Goal: Use online tool/utility: Utilize a website feature to perform a specific function

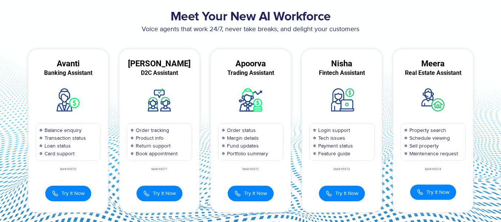
drag, startPoint x: 242, startPoint y: 193, endPoint x: 304, endPoint y: 164, distance: 68.4
click at [304, 164] on div "Avanti Banking Assistant Balance enquiry Transaction status Loan status Card su…" at bounding box center [251, 130] width 457 height 163
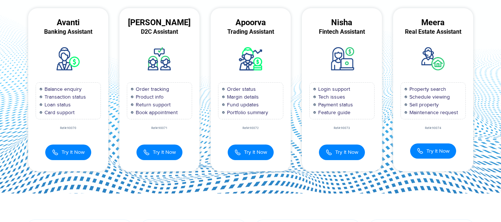
scroll to position [37, 0]
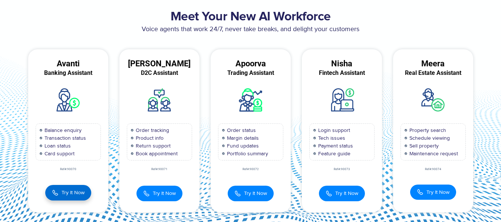
click at [76, 192] on span "Try It Now" at bounding box center [73, 193] width 23 height 8
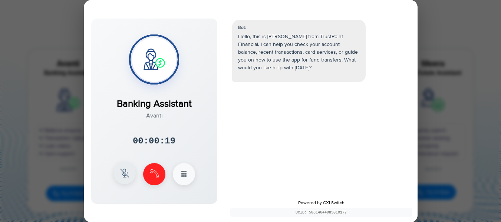
click at [127, 175] on img at bounding box center [124, 173] width 9 height 9
click at [123, 171] on img at bounding box center [124, 173] width 9 height 9
click at [125, 174] on img at bounding box center [124, 173] width 9 height 9
click at [123, 177] on img at bounding box center [124, 173] width 9 height 9
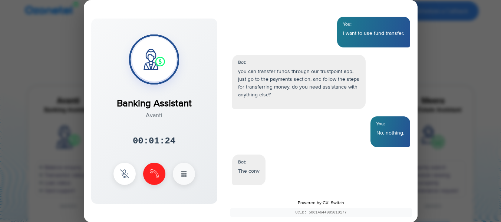
scroll to position [404, 0]
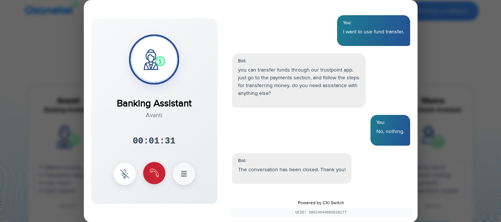
click at [156, 174] on img at bounding box center [154, 173] width 9 height 9
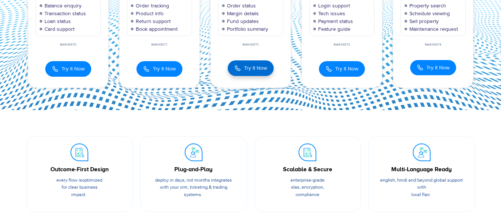
scroll to position [74, 0]
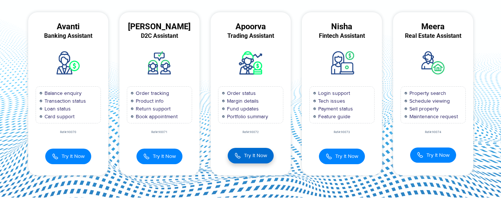
click at [249, 158] on span "Try It Now" at bounding box center [255, 156] width 23 height 8
